Goal: Information Seeking & Learning: Learn about a topic

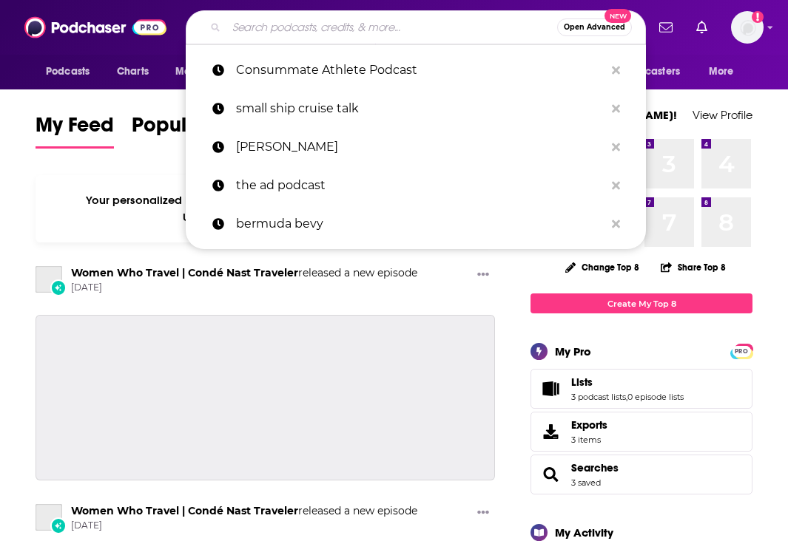
click at [253, 30] on input "Search podcasts, credits, & more..." at bounding box center [391, 28] width 331 height 24
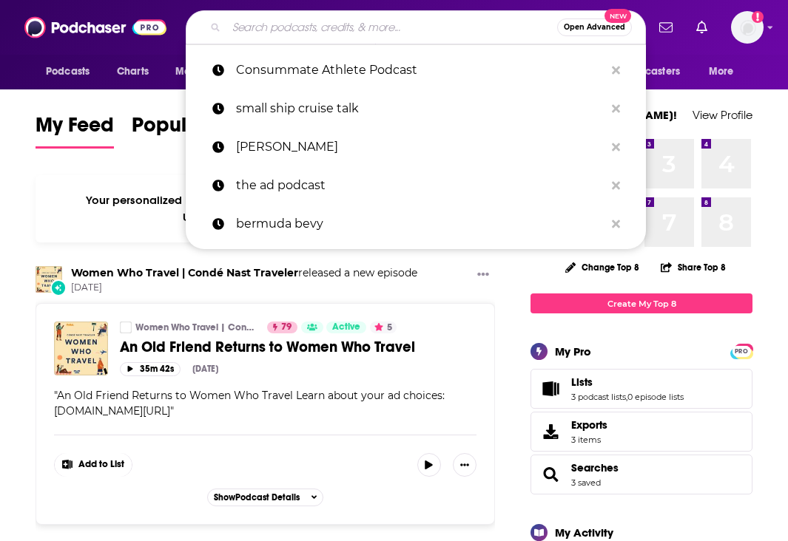
paste input "The Dallas Cowboys Blitzcast"
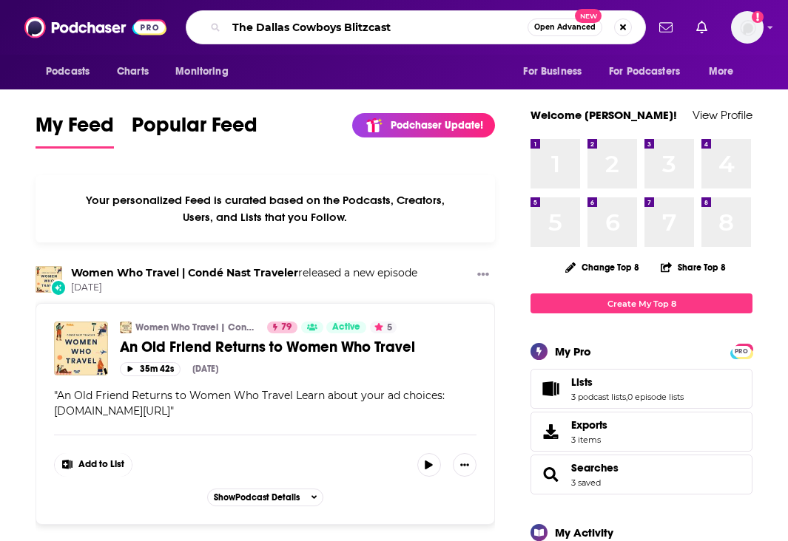
type input "The Dallas Cowboys Blitzcast"
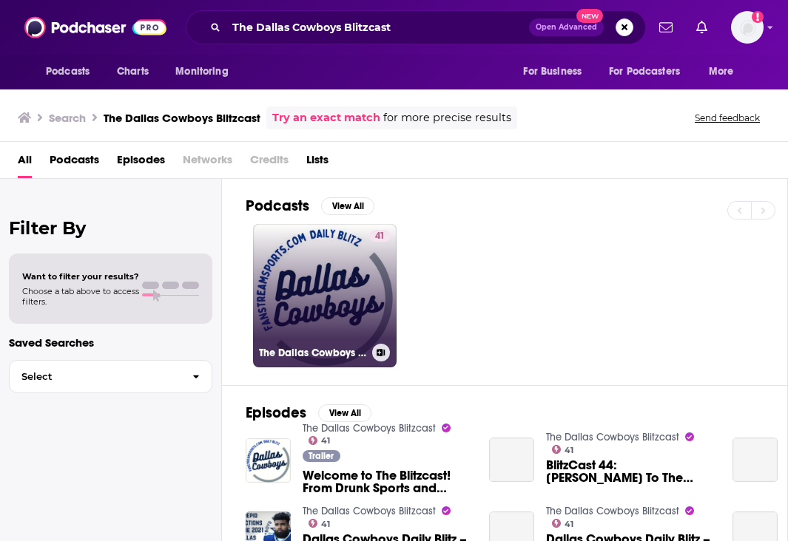
click at [308, 307] on link "41 The Dallas Cowboys Blitzcast" at bounding box center [324, 295] width 143 height 143
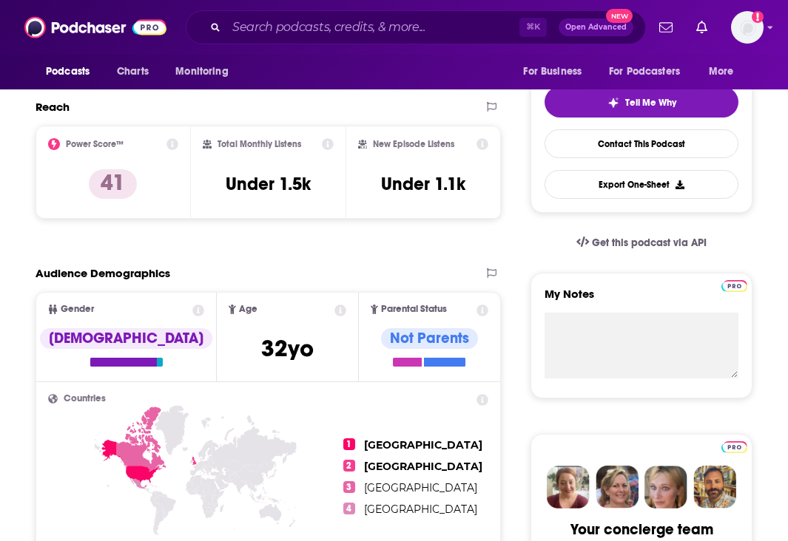
scroll to position [324, 0]
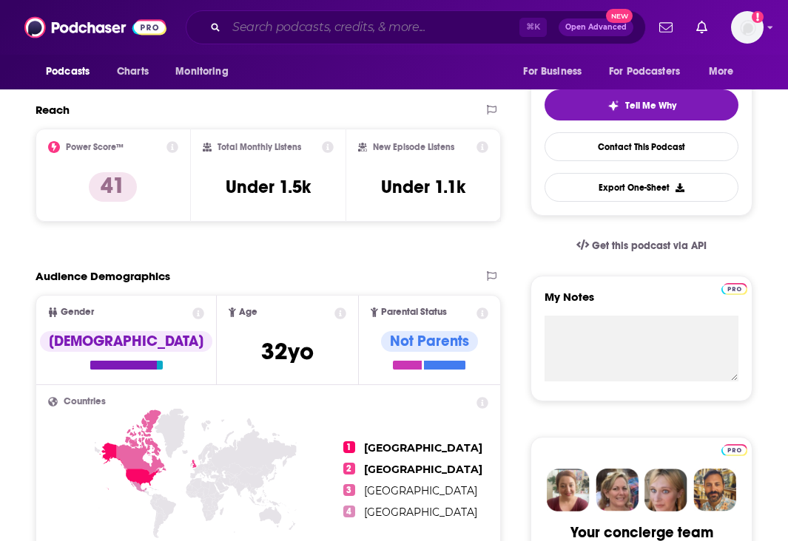
click at [319, 28] on input "Search podcasts, credits, & more..." at bounding box center [372, 28] width 293 height 24
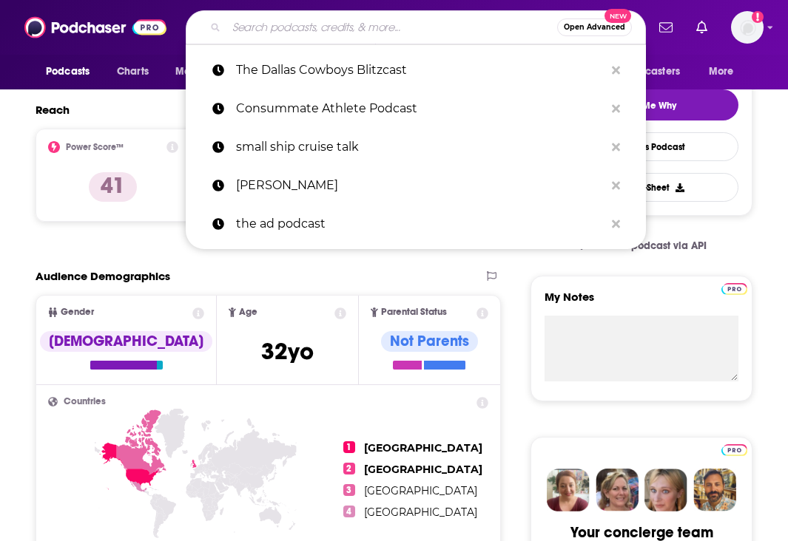
paste input "Locked On Cowboys - Daily Podcast On The Dallas Cowboys"
type input "Locked On Cowboys - Daily Podcast On The Dallas Cowboys"
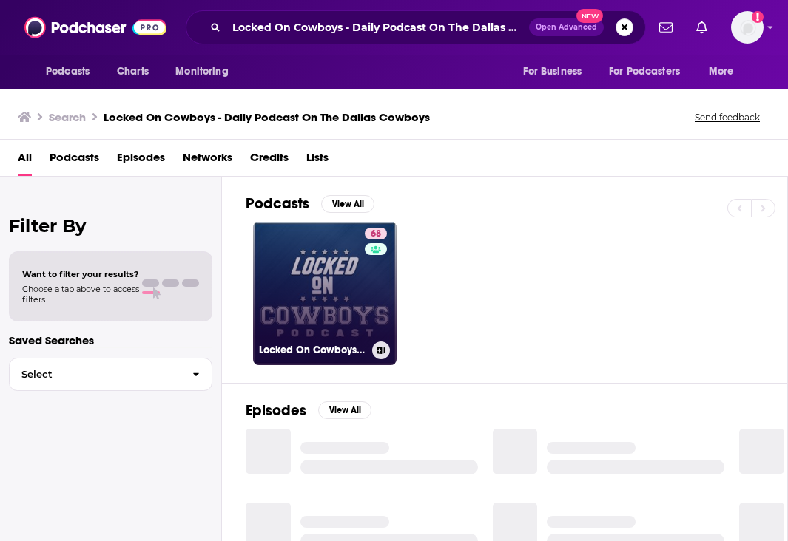
click at [369, 333] on div "68" at bounding box center [378, 285] width 26 height 114
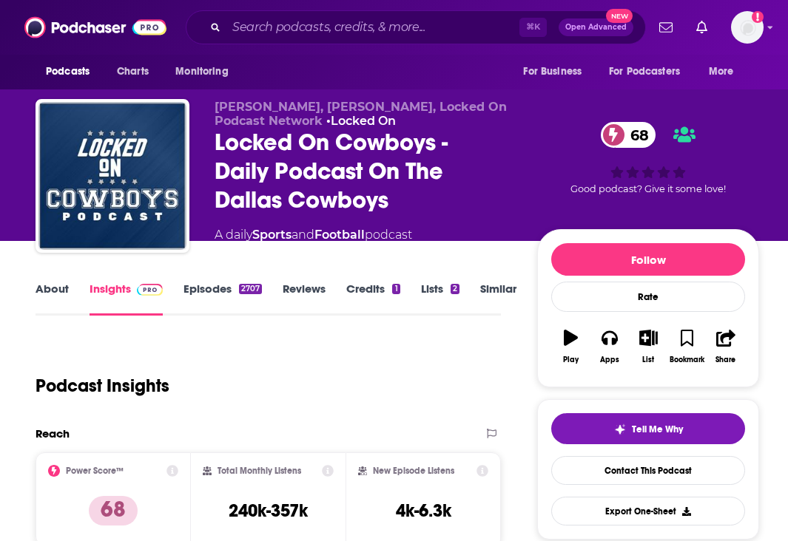
click at [206, 288] on link "Episodes 2707" at bounding box center [222, 299] width 78 height 34
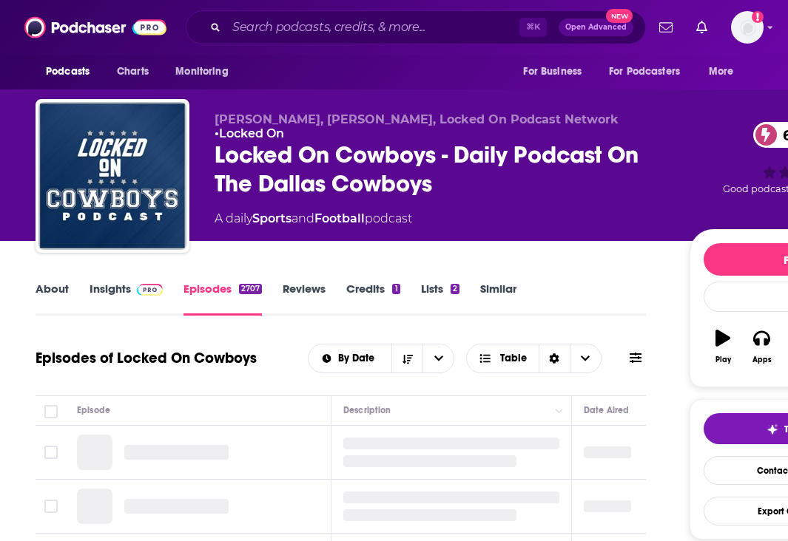
click at [112, 288] on link "Insights" at bounding box center [125, 299] width 73 height 34
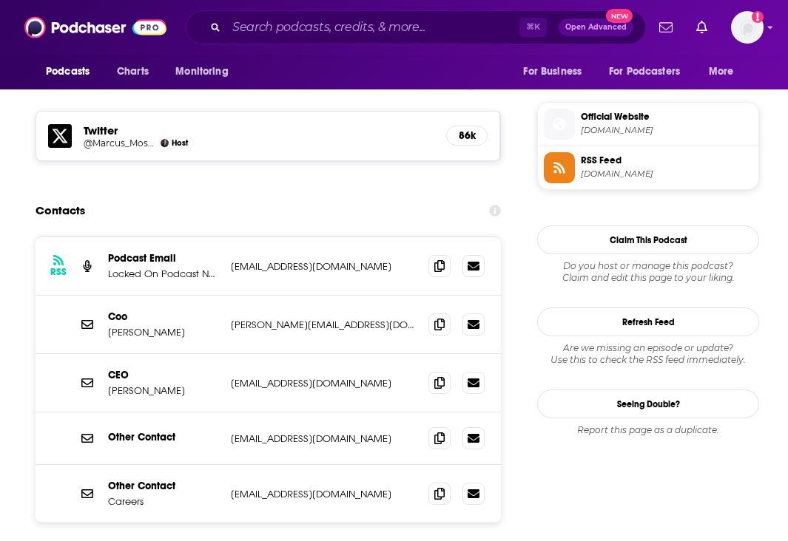
scroll to position [1283, 0]
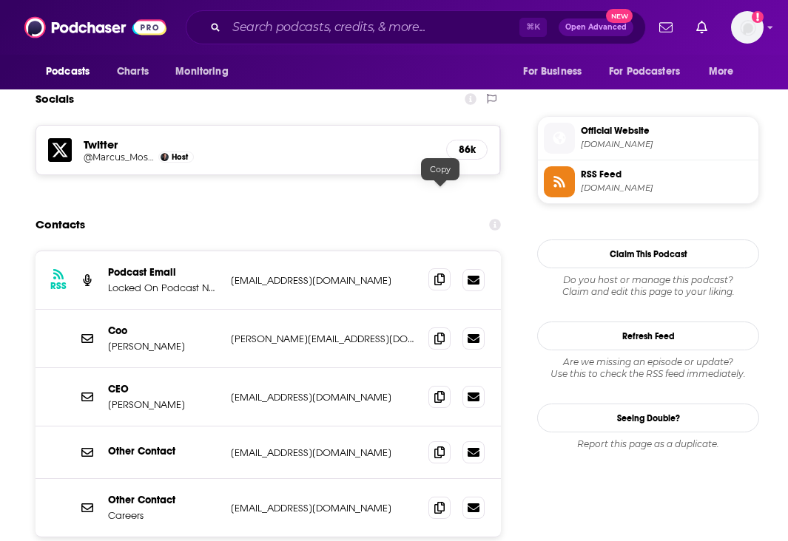
click at [436, 274] on icon at bounding box center [439, 280] width 10 height 12
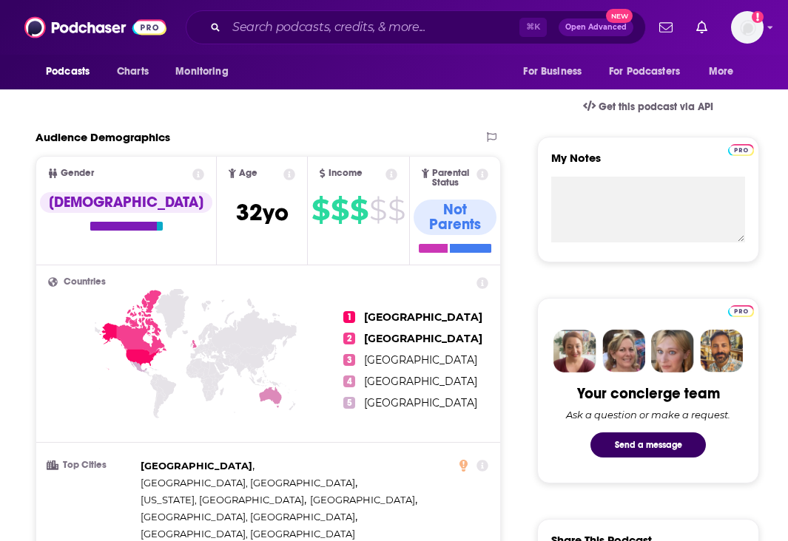
scroll to position [0, 0]
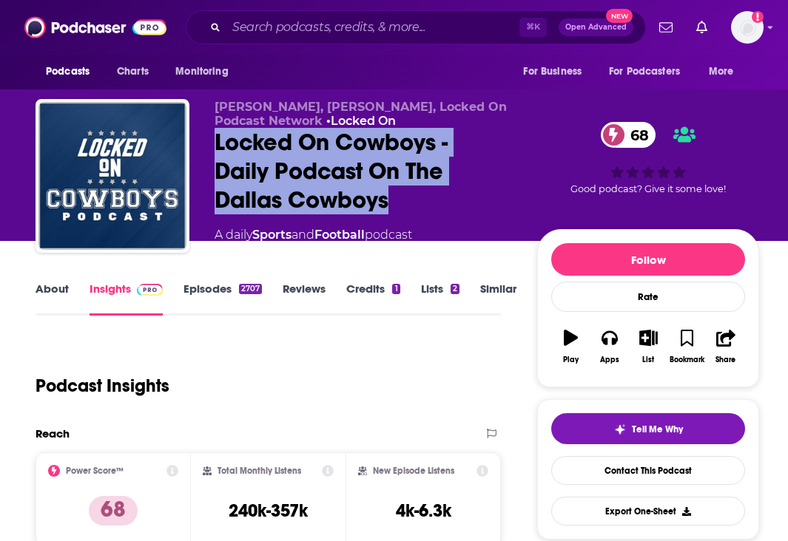
drag, startPoint x: 417, startPoint y: 200, endPoint x: 214, endPoint y: 146, distance: 209.9
click at [214, 146] on div "Locked On Cowboys - Daily Podcast On The Dallas Cowboys 68" at bounding box center [363, 171] width 299 height 87
copy h2 "Locked On Cowboys - Daily Podcast On The Dallas Cowboys"
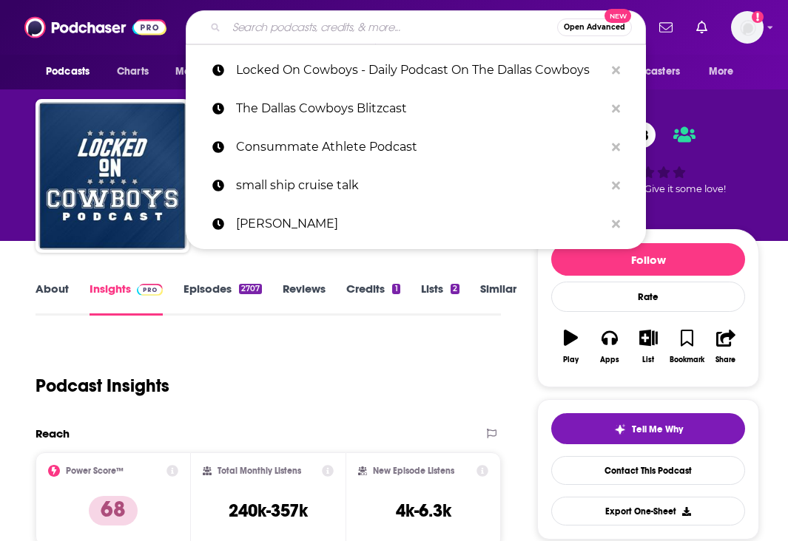
click at [322, 21] on input "Search podcasts, credits, & more..." at bounding box center [391, 28] width 331 height 24
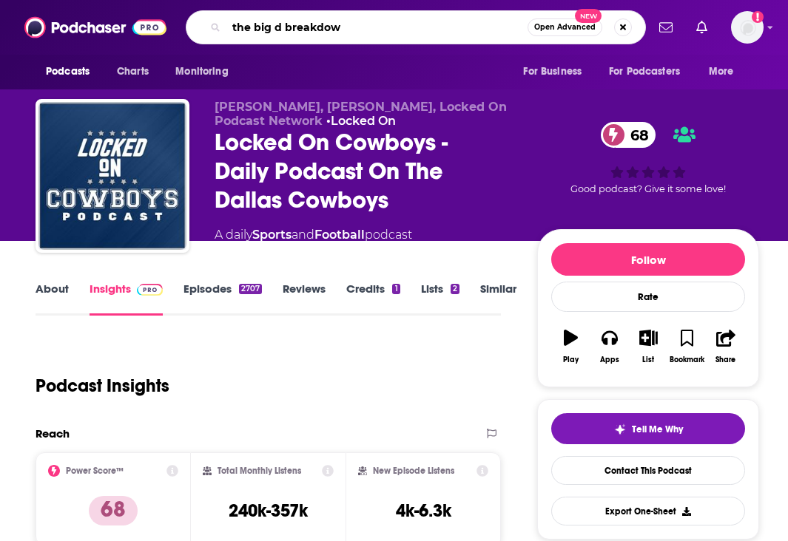
type input "the big d breakdown"
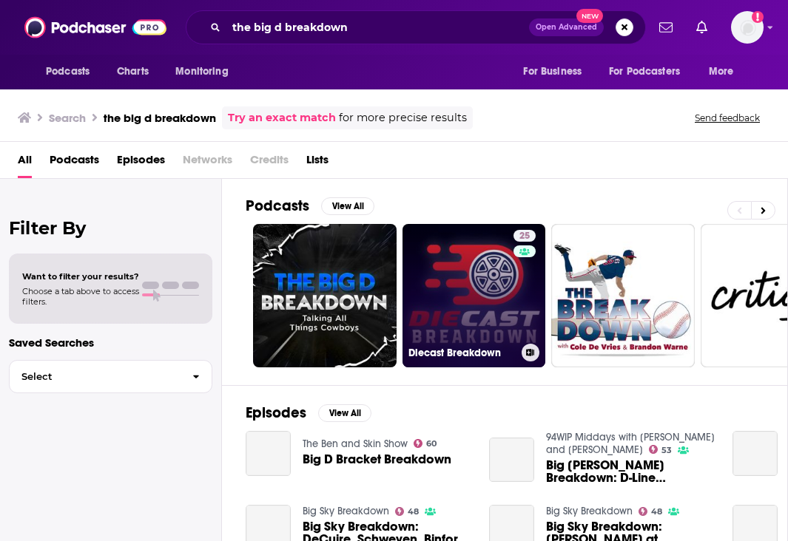
scroll to position [27, 0]
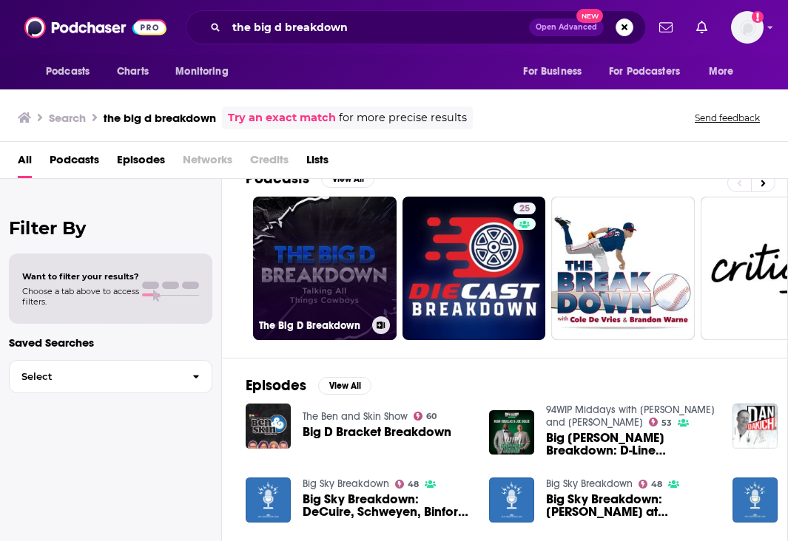
click at [340, 286] on link "The Big D Breakdown" at bounding box center [324, 268] width 143 height 143
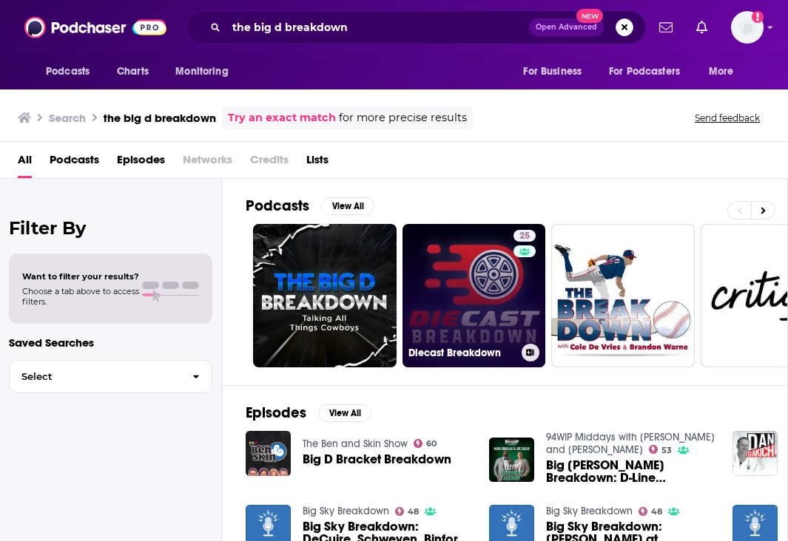
click at [464, 289] on link "25 Diecast Breakdown" at bounding box center [473, 295] width 143 height 143
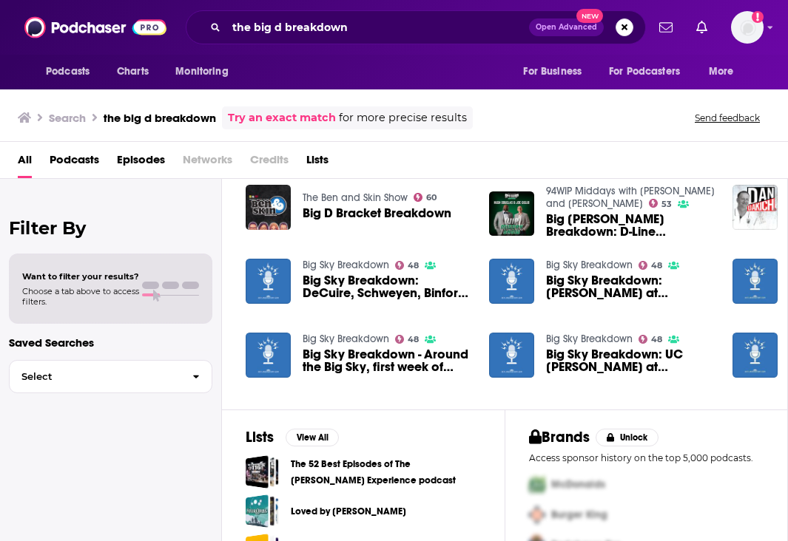
scroll to position [244, 0]
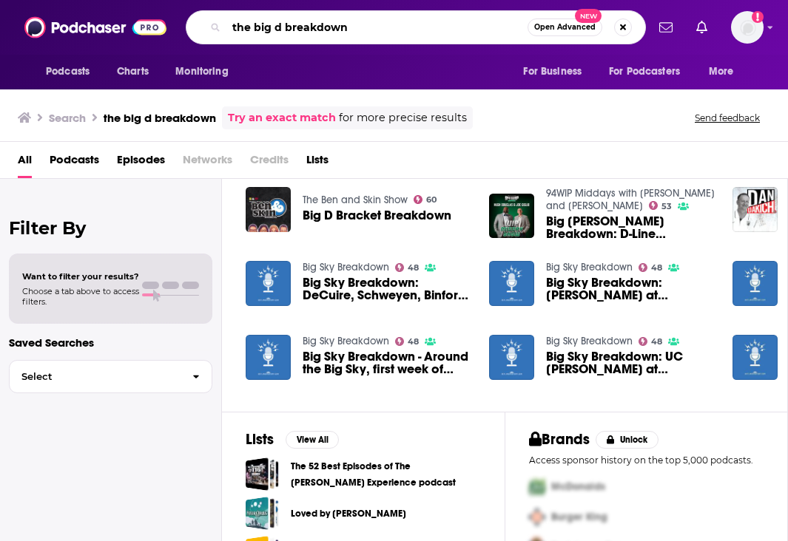
click at [302, 28] on input "the big d breakdown" at bounding box center [376, 28] width 301 height 24
paste input "SportsDay Insider"
type input "SportsDay Insider"
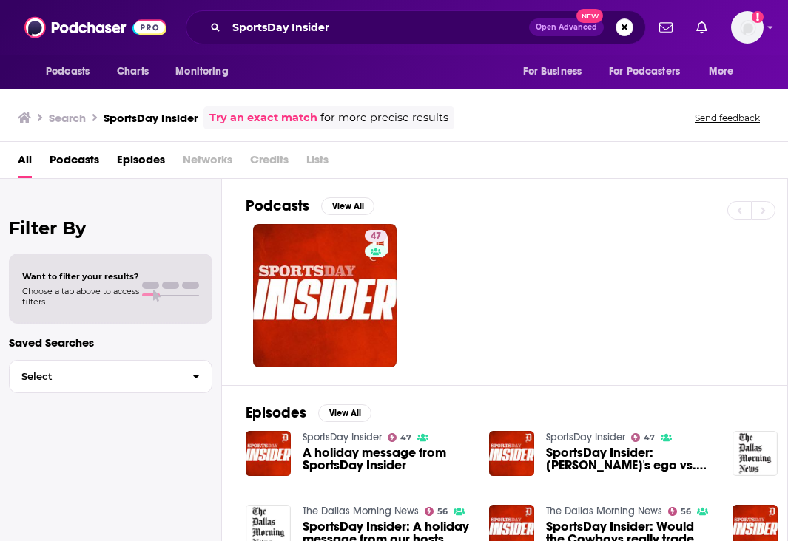
click at [153, 115] on h3 "SportsDay Insider" at bounding box center [151, 118] width 94 height 14
click at [81, 158] on span "Podcasts" at bounding box center [75, 163] width 50 height 30
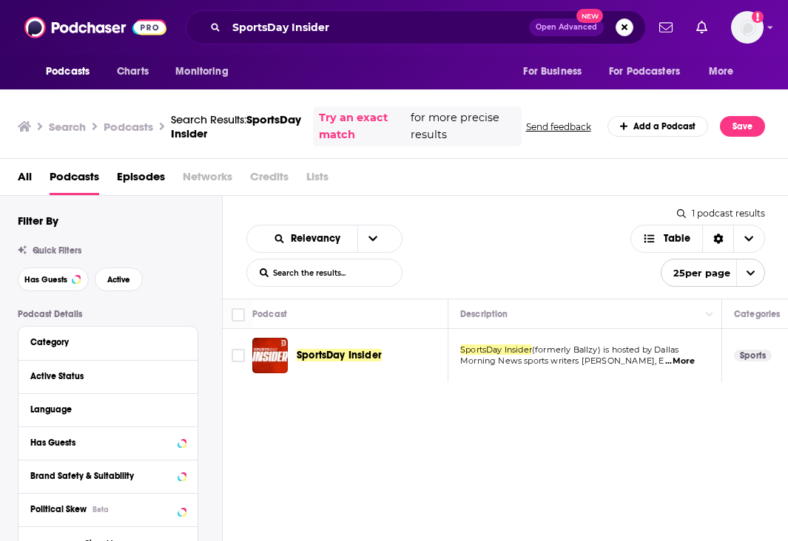
click at [336, 354] on div "Podcasts Charts Monitoring SportsDay Insider Open Advanced New For Business For…" at bounding box center [394, 270] width 788 height 541
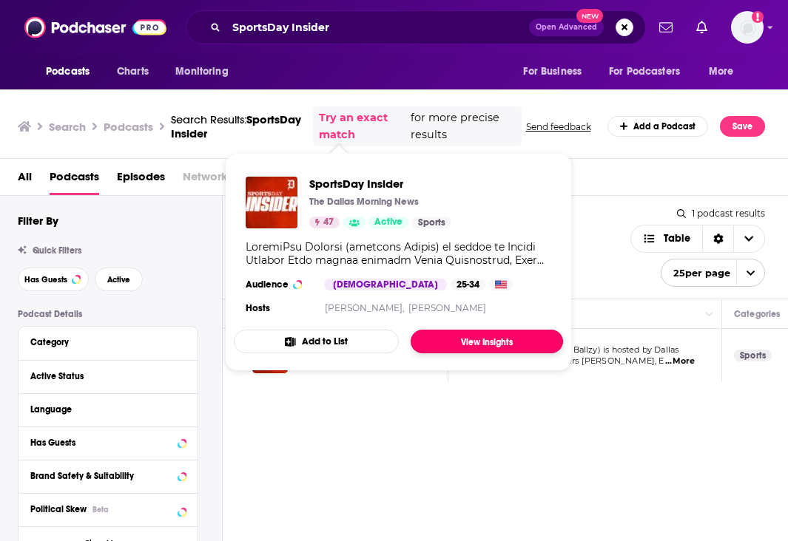
click at [461, 336] on link "View Insights" at bounding box center [486, 342] width 152 height 24
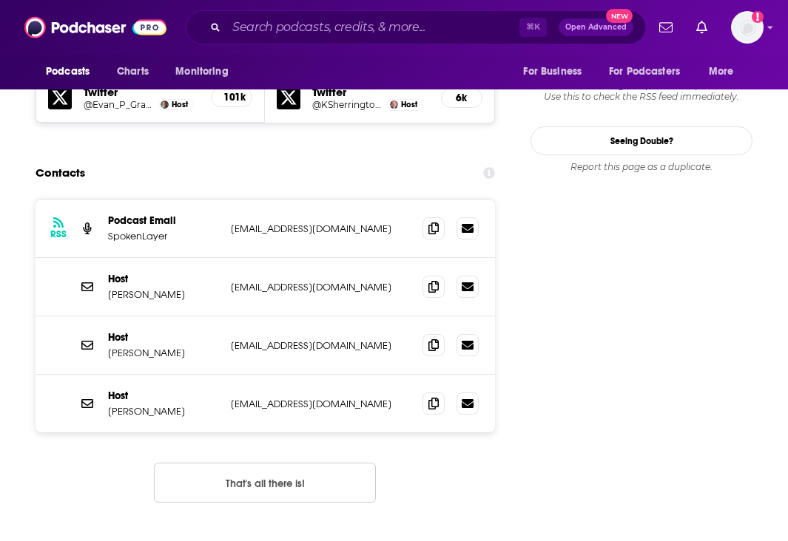
scroll to position [1384, 0]
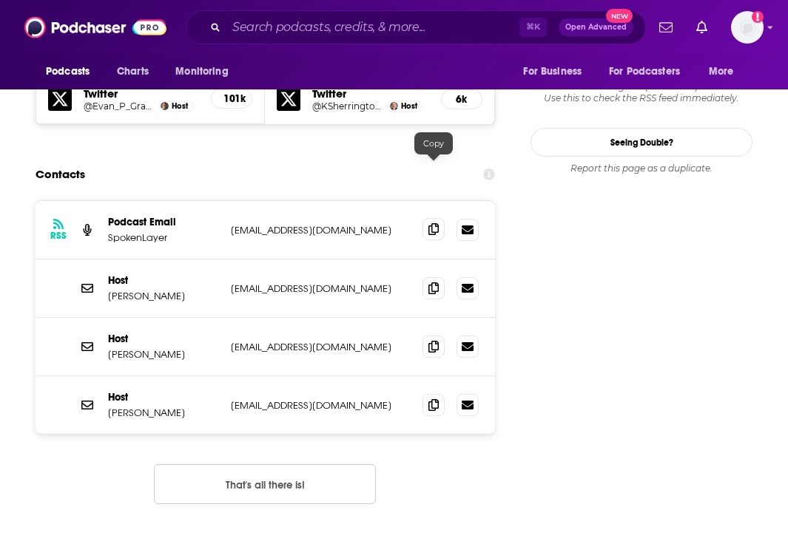
click at [442, 218] on span at bounding box center [433, 229] width 22 height 22
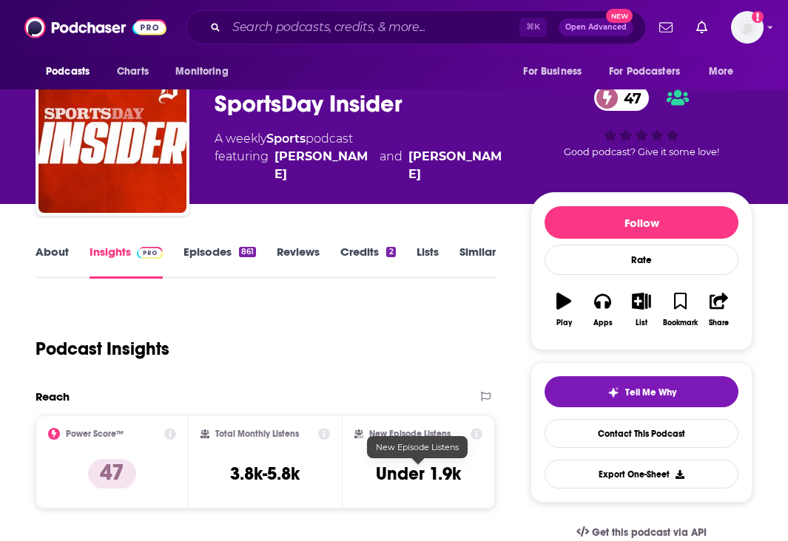
scroll to position [0, 0]
